Goal: Complete application form

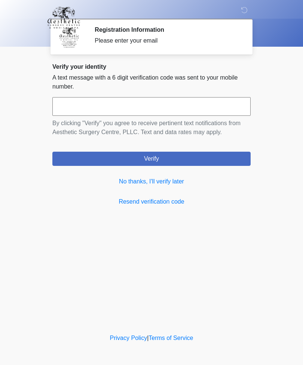
click at [164, 183] on link "No thanks, I'll verify later" at bounding box center [151, 181] width 198 height 9
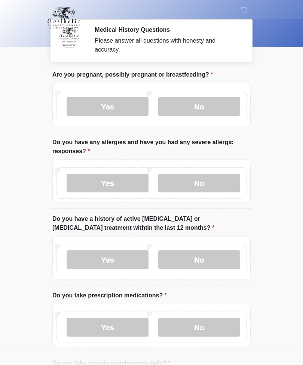
click at [206, 107] on label "No" at bounding box center [199, 106] width 82 height 19
click at [210, 183] on label "No" at bounding box center [199, 183] width 82 height 19
click at [216, 262] on label "No" at bounding box center [199, 259] width 82 height 19
click at [127, 328] on label "Yes" at bounding box center [107, 327] width 82 height 19
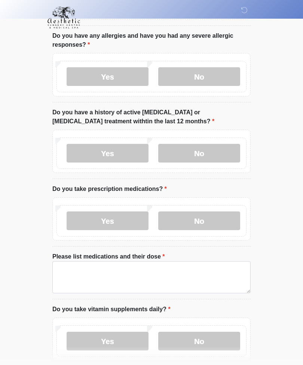
scroll to position [106, 0]
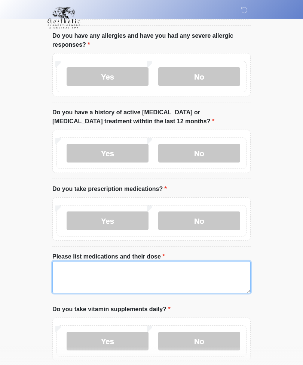
click at [65, 270] on textarea "Please list medications and their dose" at bounding box center [151, 277] width 198 height 32
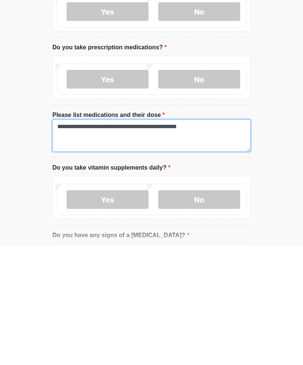
type textarea "**********"
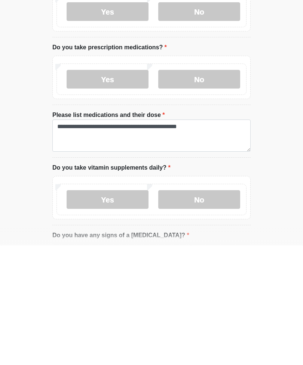
click at [124, 310] on label "Yes" at bounding box center [107, 319] width 82 height 19
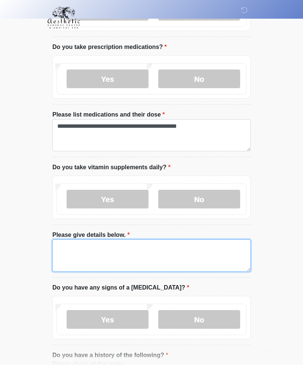
click at [64, 248] on textarea "Please give details below." at bounding box center [151, 255] width 198 height 32
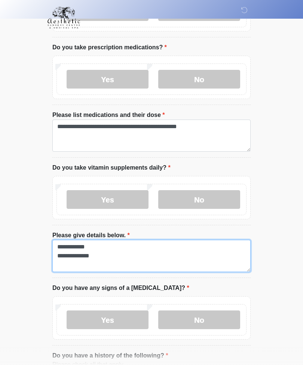
click at [73, 257] on textarea "**********" at bounding box center [151, 256] width 198 height 32
click at [147, 249] on textarea "**********" at bounding box center [151, 256] width 198 height 32
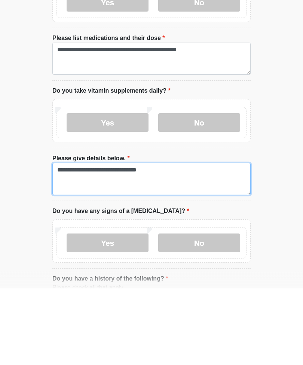
type textarea "**********"
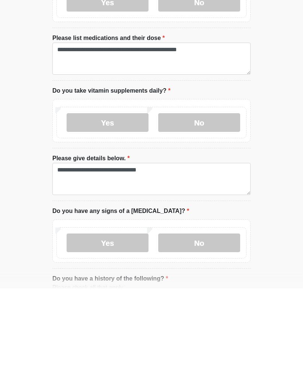
click at [210, 310] on label "No" at bounding box center [199, 319] width 82 height 19
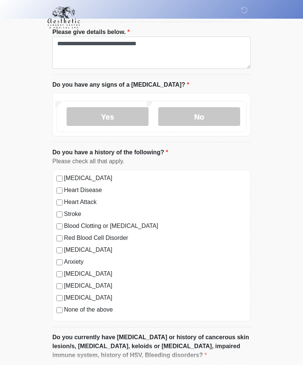
scroll to position [455, 0]
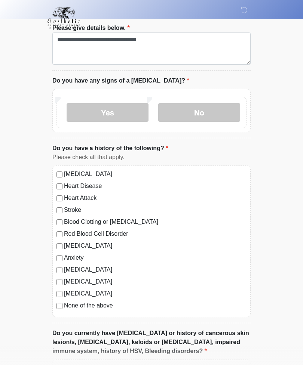
click at [65, 304] on label "None of the above" at bounding box center [155, 305] width 182 height 9
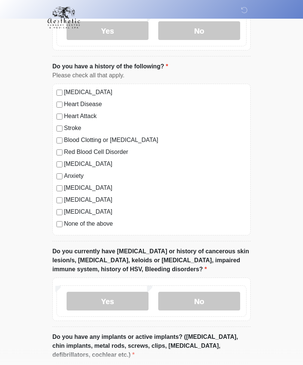
scroll to position [541, 0]
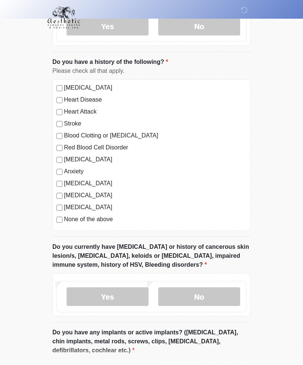
click at [116, 297] on label "Yes" at bounding box center [107, 297] width 82 height 19
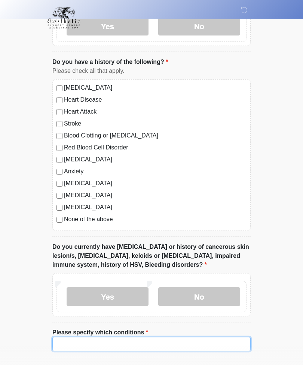
click at [86, 344] on input "Please specify which conditions" at bounding box center [151, 344] width 198 height 14
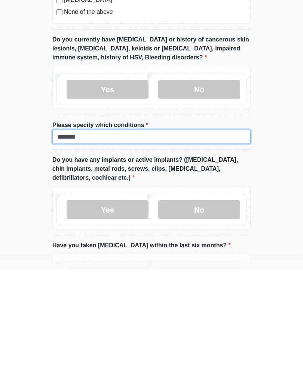
type input "********"
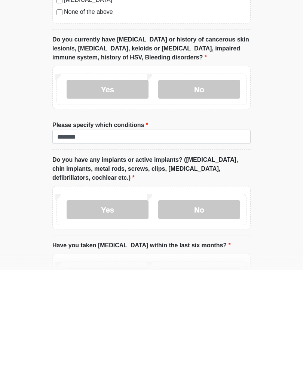
click at [125, 296] on label "Yes" at bounding box center [107, 305] width 82 height 19
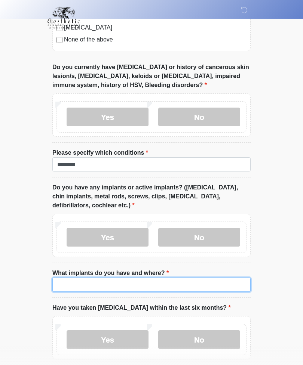
click at [78, 283] on input "What implants do you have and where?" at bounding box center [151, 285] width 198 height 14
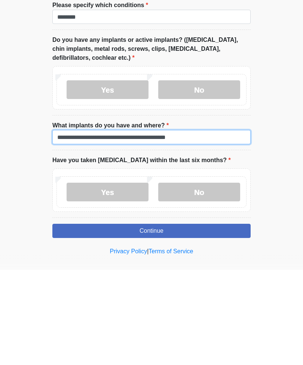
type input "**********"
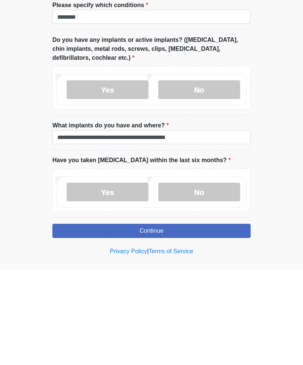
click at [214, 278] on label "No" at bounding box center [199, 287] width 82 height 19
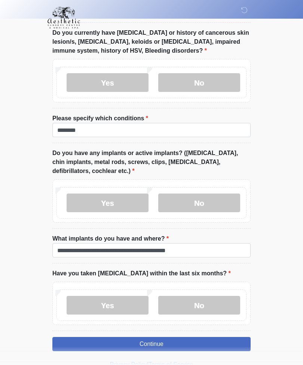
click at [160, 346] on button "Continue" at bounding box center [151, 344] width 198 height 14
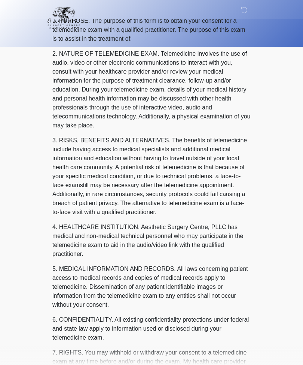
scroll to position [0, 0]
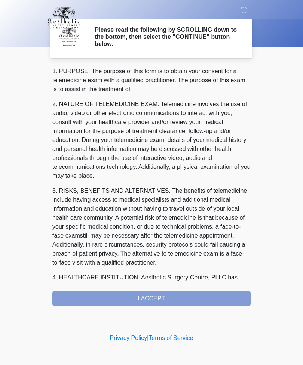
click at [158, 302] on div "1. PURPOSE. The purpose of this form is to obtain your consent for a telemedici…" at bounding box center [151, 186] width 198 height 239
click at [156, 303] on div "1. PURPOSE. The purpose of this form is to obtain your consent for a telemedici…" at bounding box center [151, 186] width 198 height 239
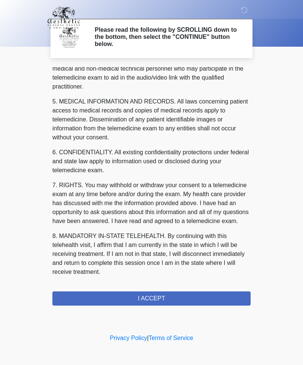
scroll to position [227, 0]
click at [155, 300] on button "I ACCEPT" at bounding box center [151, 298] width 198 height 14
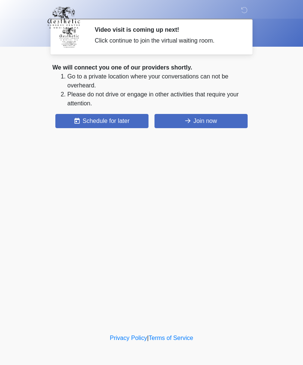
click at [201, 120] on button "Join now" at bounding box center [200, 121] width 93 height 14
